Goal: Task Accomplishment & Management: Manage account settings

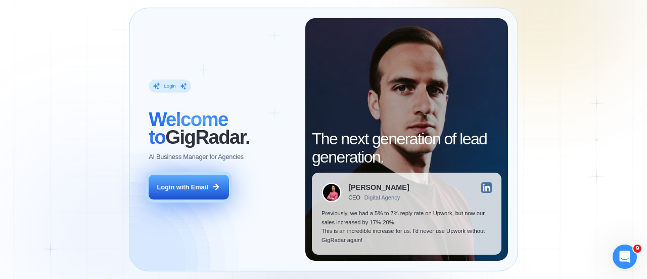
click at [204, 190] on div "Login with Email" at bounding box center [182, 186] width 51 height 9
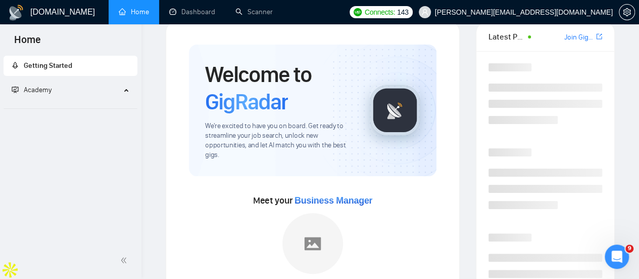
scroll to position [20, 0]
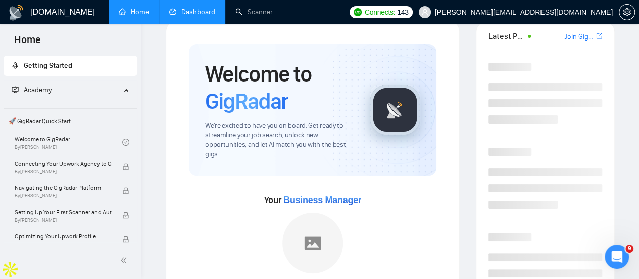
click at [193, 11] on link "Dashboard" at bounding box center [192, 12] width 46 height 9
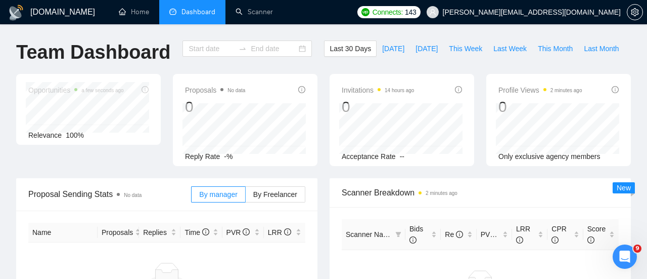
type input "[DATE]"
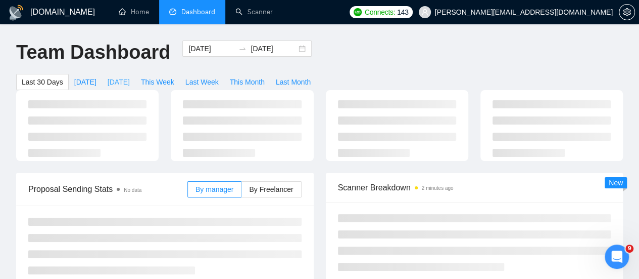
click at [130, 76] on span "[DATE]" at bounding box center [119, 81] width 22 height 11
type input "[DATE]"
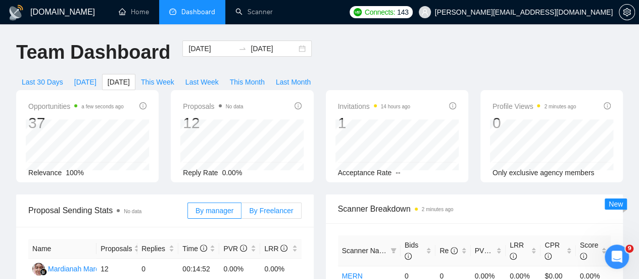
click at [258, 206] on span "By Freelancer" at bounding box center [271, 210] width 44 height 8
click at [242, 213] on input "By Freelancer" at bounding box center [242, 213] width 0 height 0
click at [97, 76] on span "[DATE]" at bounding box center [85, 81] width 22 height 11
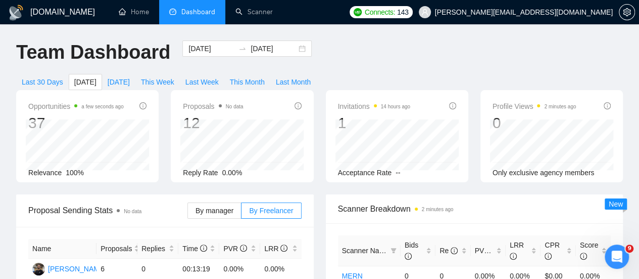
type input "[DATE]"
